Goal: Transaction & Acquisition: Purchase product/service

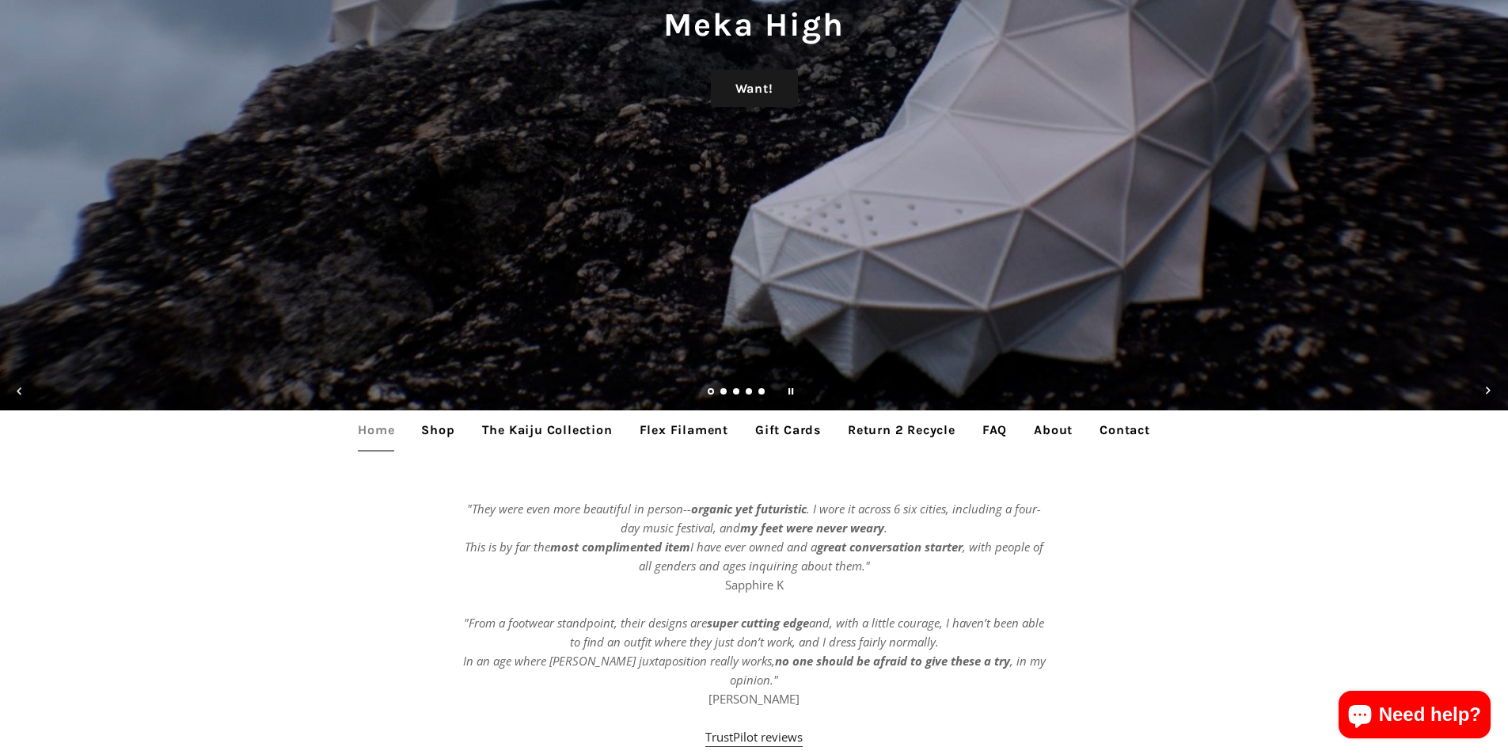
scroll to position [317, 0]
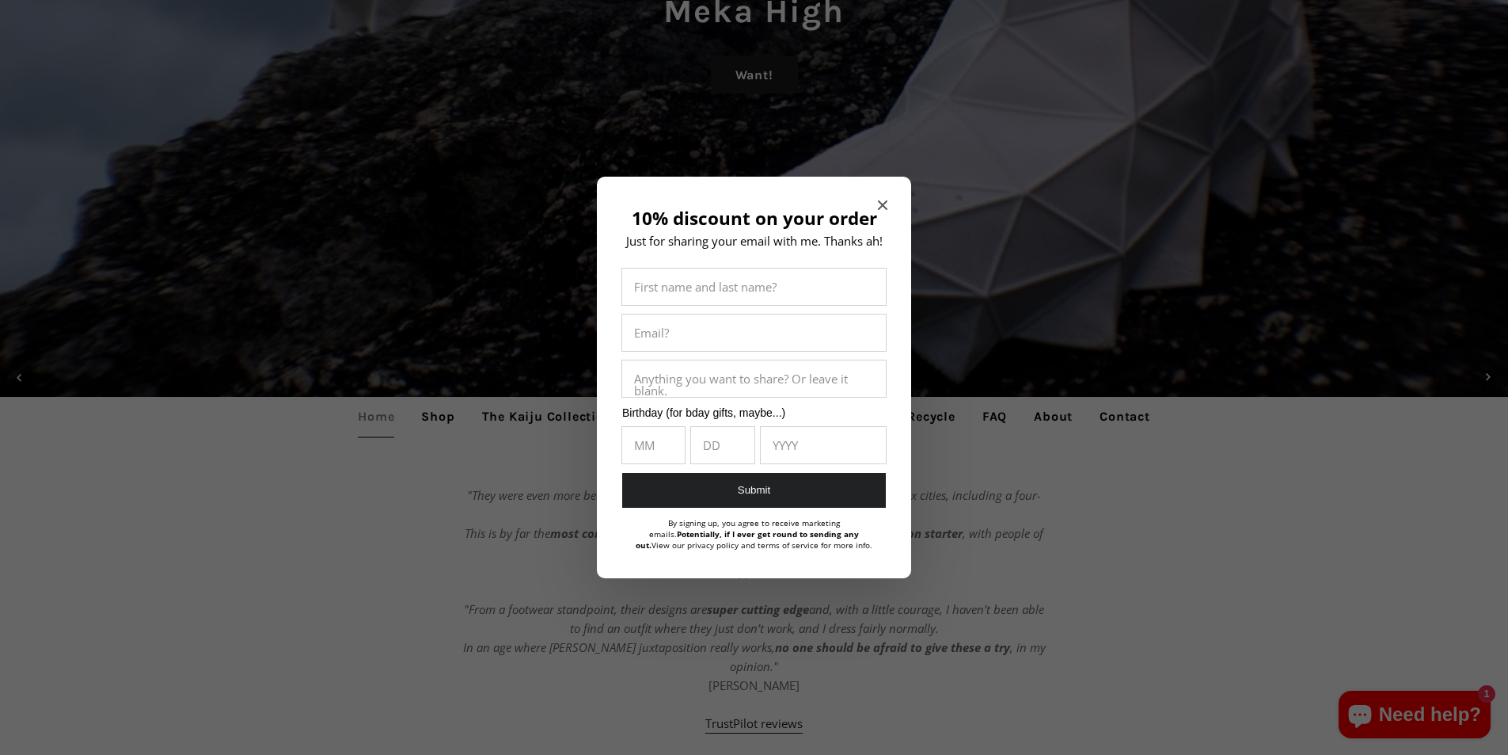
click at [881, 204] on icon "Close modal" at bounding box center [883, 205] width 10 height 10
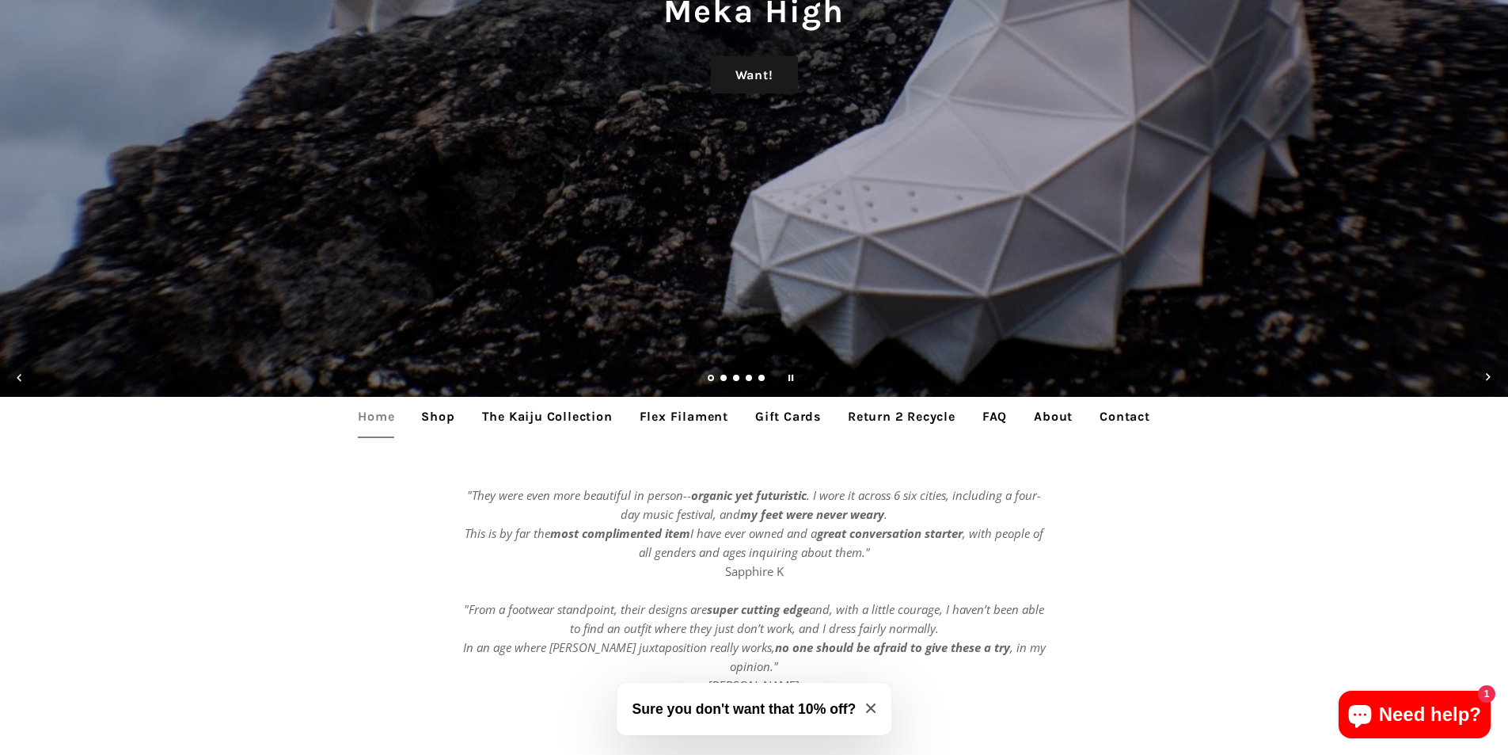
click at [525, 417] on link "The Kaiju Collection" at bounding box center [547, 417] width 154 height 40
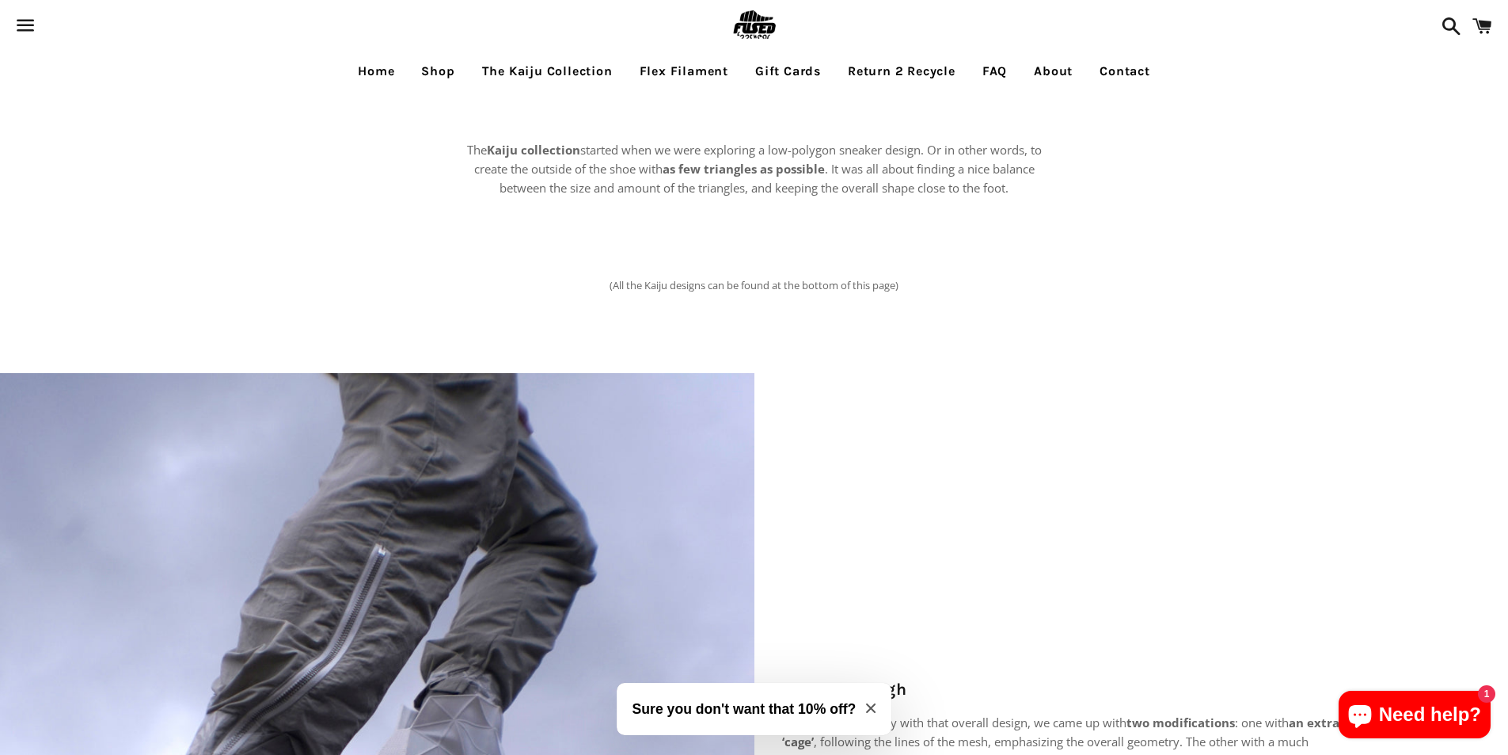
click at [428, 71] on link "Shop" at bounding box center [437, 71] width 57 height 40
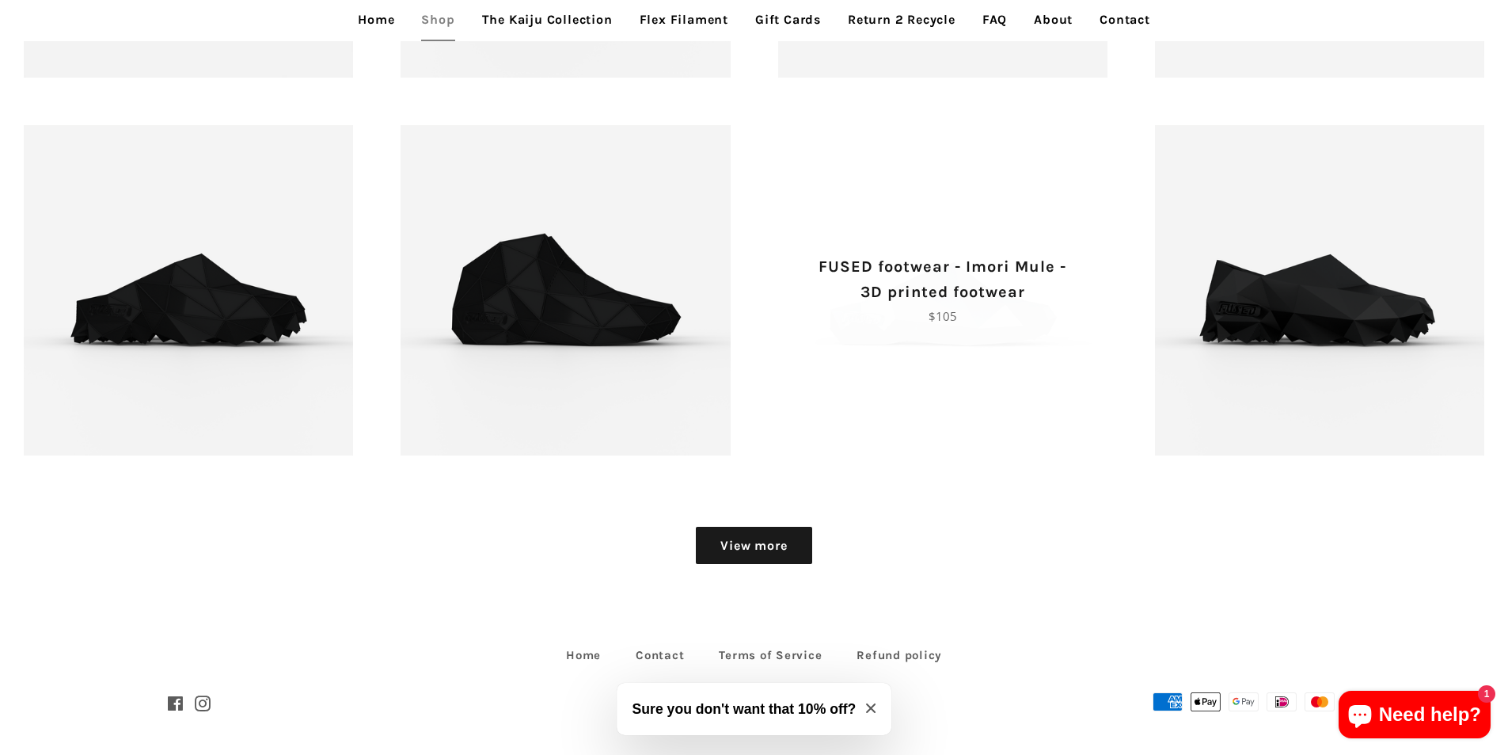
scroll to position [2303, 0]
